Goal: Check status

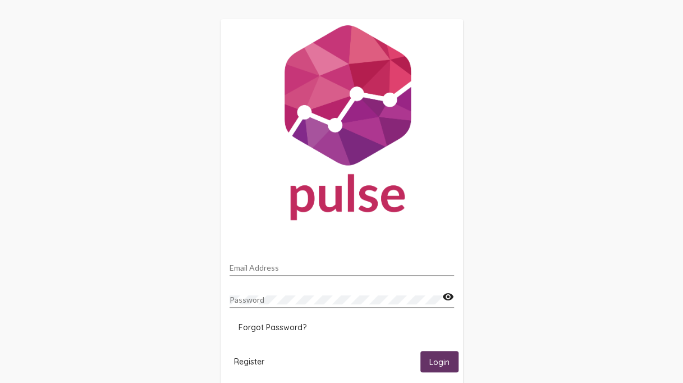
click at [322, 268] on input "Email Address" at bounding box center [342, 267] width 225 height 9
type input "[PERSON_NAME][EMAIL_ADDRESS][DOMAIN_NAME]"
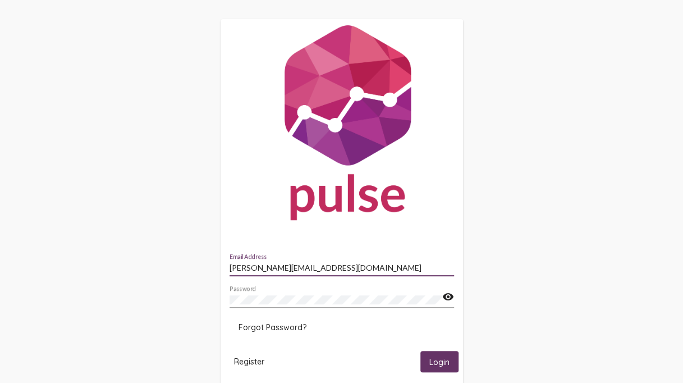
click at [437, 356] on button "Login" at bounding box center [440, 361] width 38 height 21
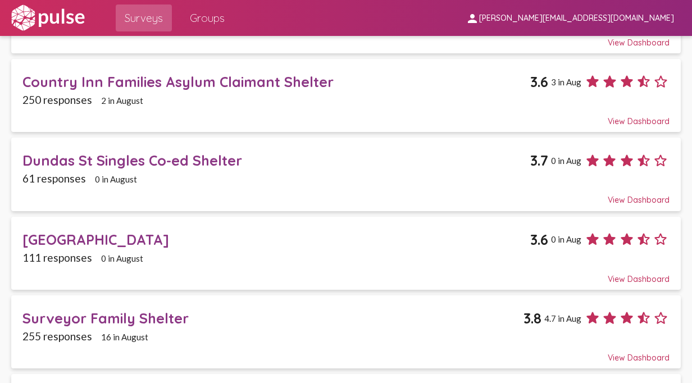
scroll to position [202, 0]
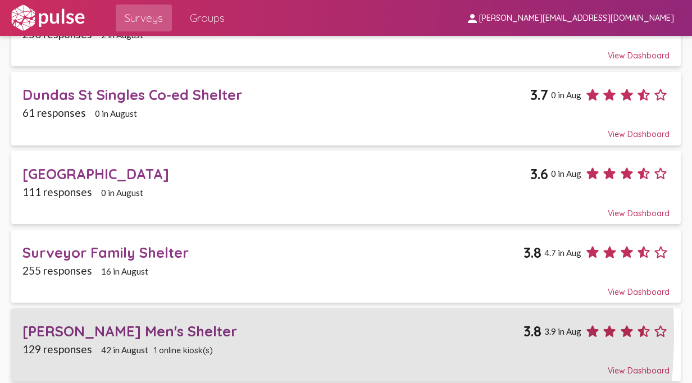
click at [154, 330] on div "[PERSON_NAME] Men's Shelter" at bounding box center [272, 330] width 501 height 17
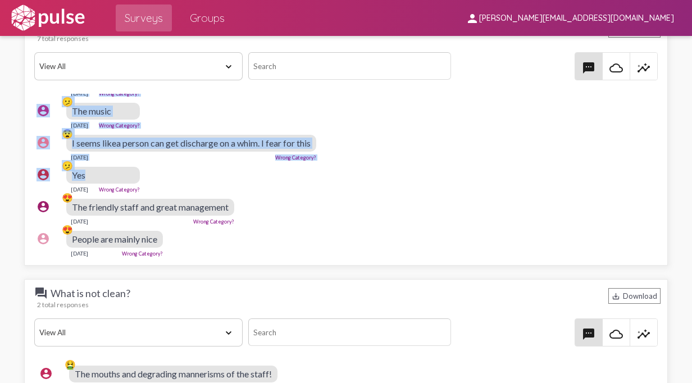
scroll to position [0, 3]
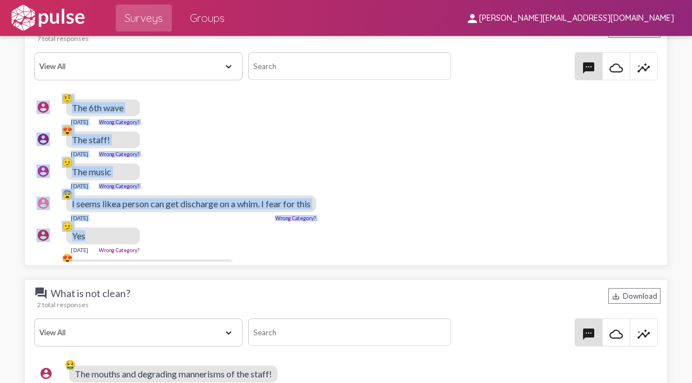
drag, startPoint x: 655, startPoint y: 182, endPoint x: 660, endPoint y: 56, distance: 126.5
click at [660, 56] on div "question_answer What made you feel safe [DATE]? save_alt Download 7 total respo…" at bounding box center [345, 139] width 643 height 253
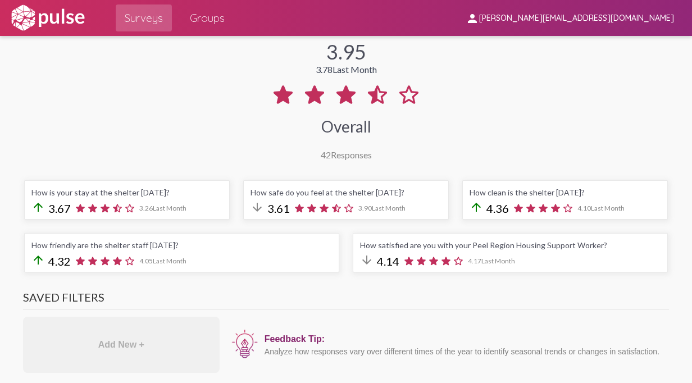
scroll to position [0, 0]
